Goal: Task Accomplishment & Management: Manage account settings

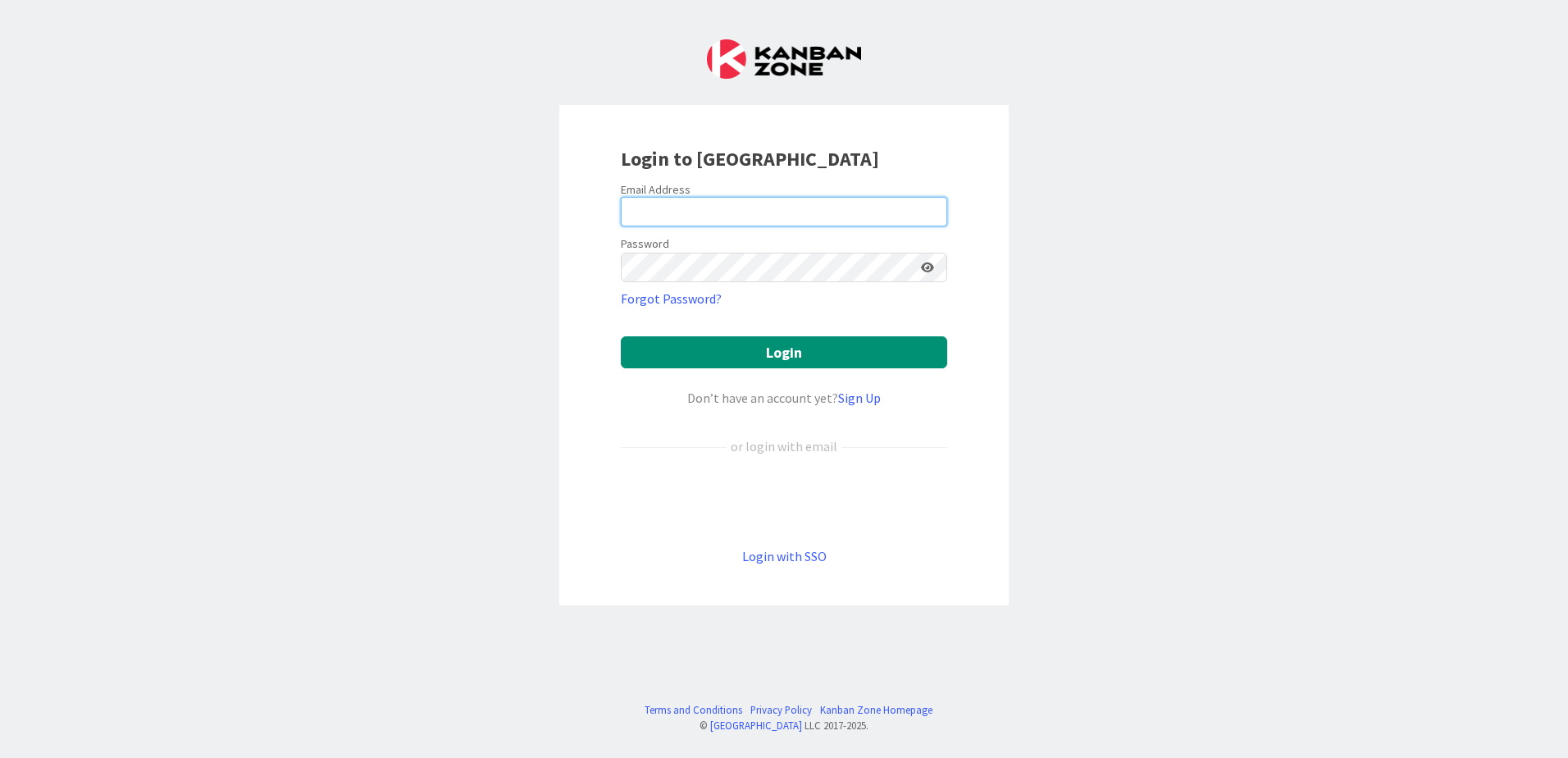
click at [669, 216] on input "email" at bounding box center [784, 212] width 327 height 30
type input "[PERSON_NAME][EMAIL_ADDRESS][PERSON_NAME][DOMAIN_NAME]"
click at [645, 250] on label "Password" at bounding box center [644, 243] width 49 height 17
click at [621, 337] on button "Login" at bounding box center [784, 353] width 327 height 32
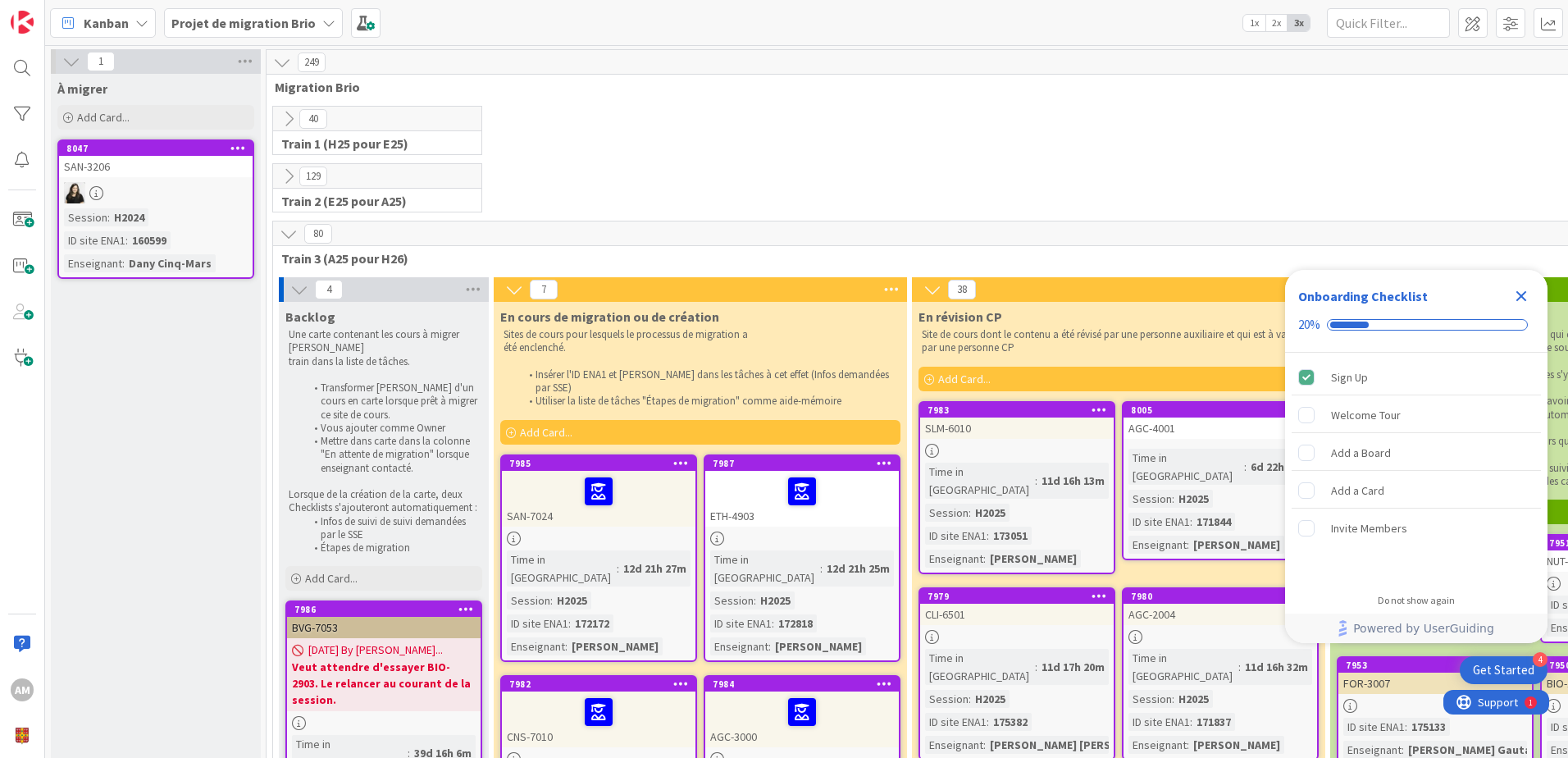
click at [1520, 301] on icon "Close Checklist" at bounding box center [1521, 296] width 20 height 20
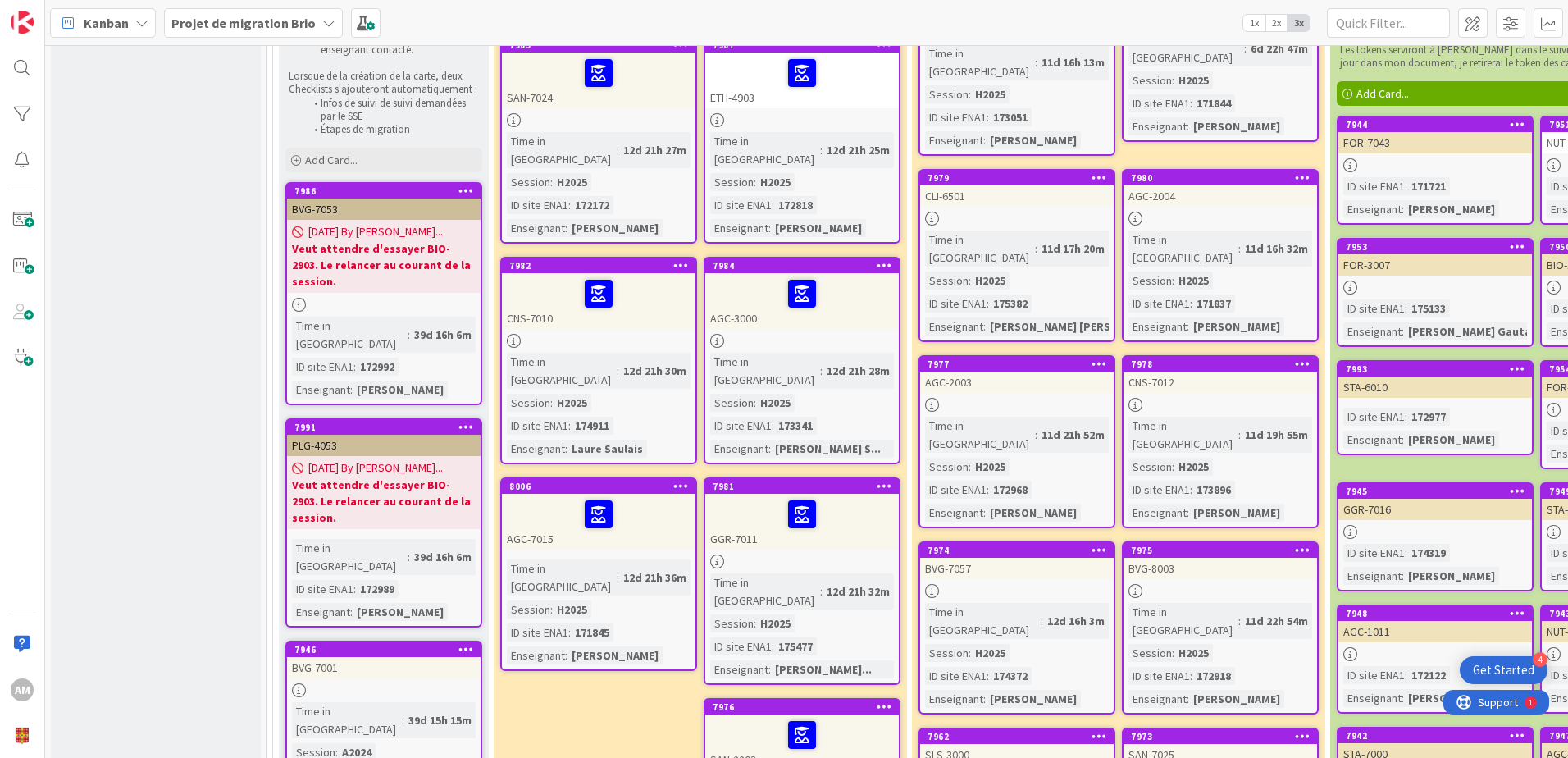
scroll to position [328, 0]
